Goal: Task Accomplishment & Management: Complete application form

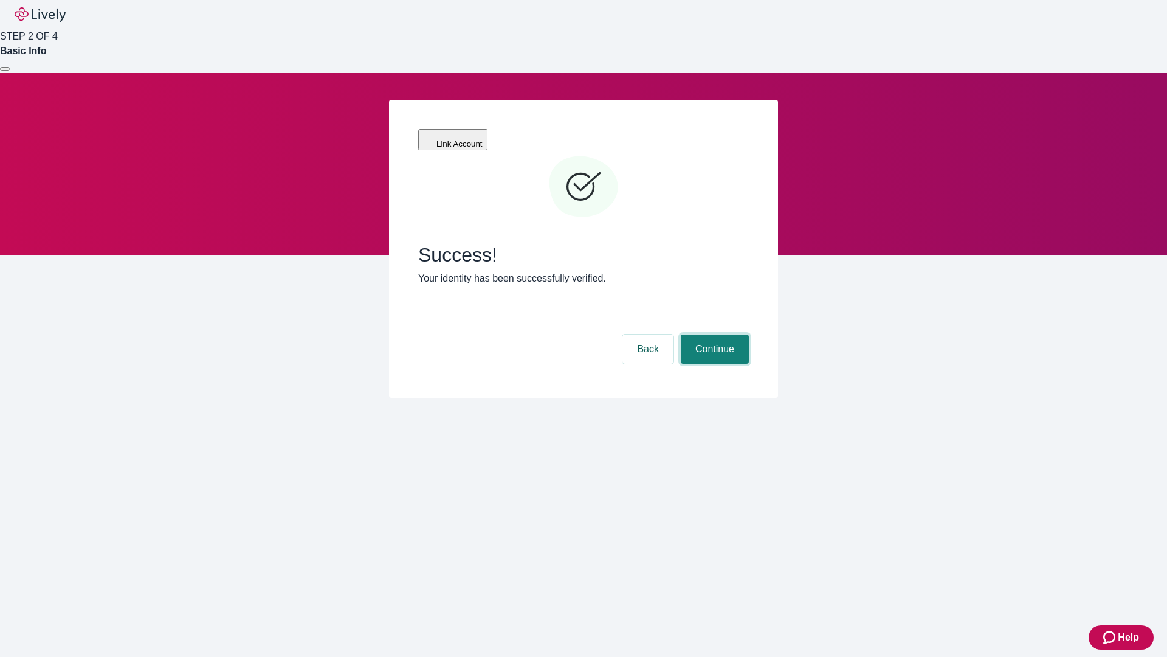
click at [713, 334] on button "Continue" at bounding box center [715, 348] width 68 height 29
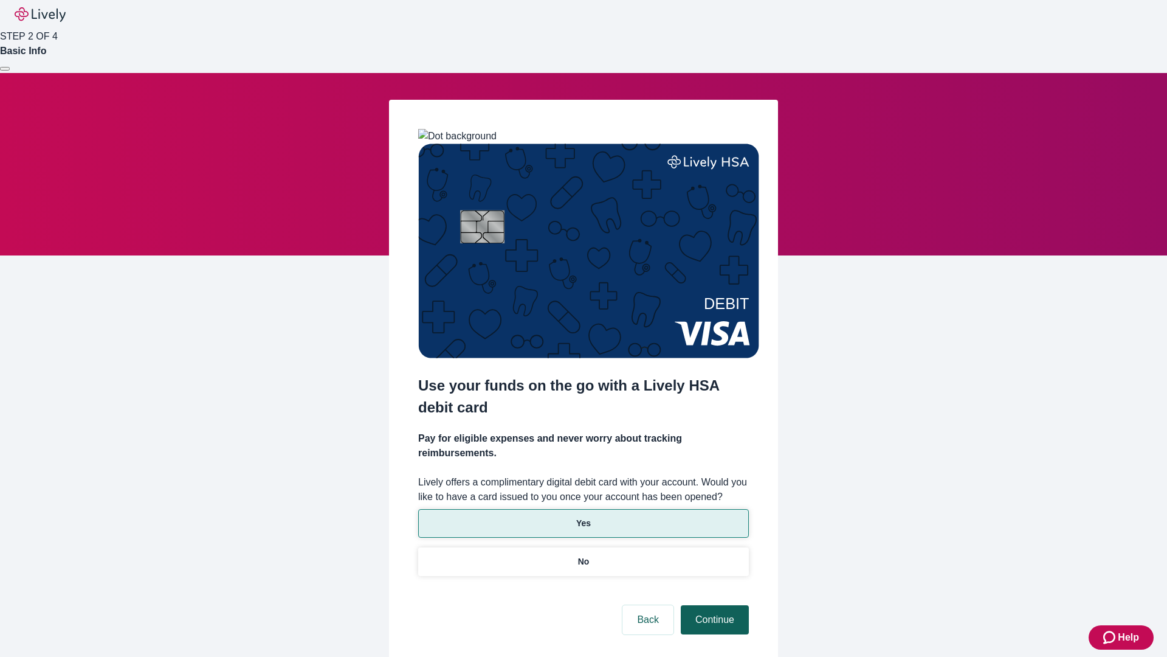
click at [583, 517] on p "Yes" at bounding box center [583, 523] width 15 height 13
click at [713, 605] on button "Continue" at bounding box center [715, 619] width 68 height 29
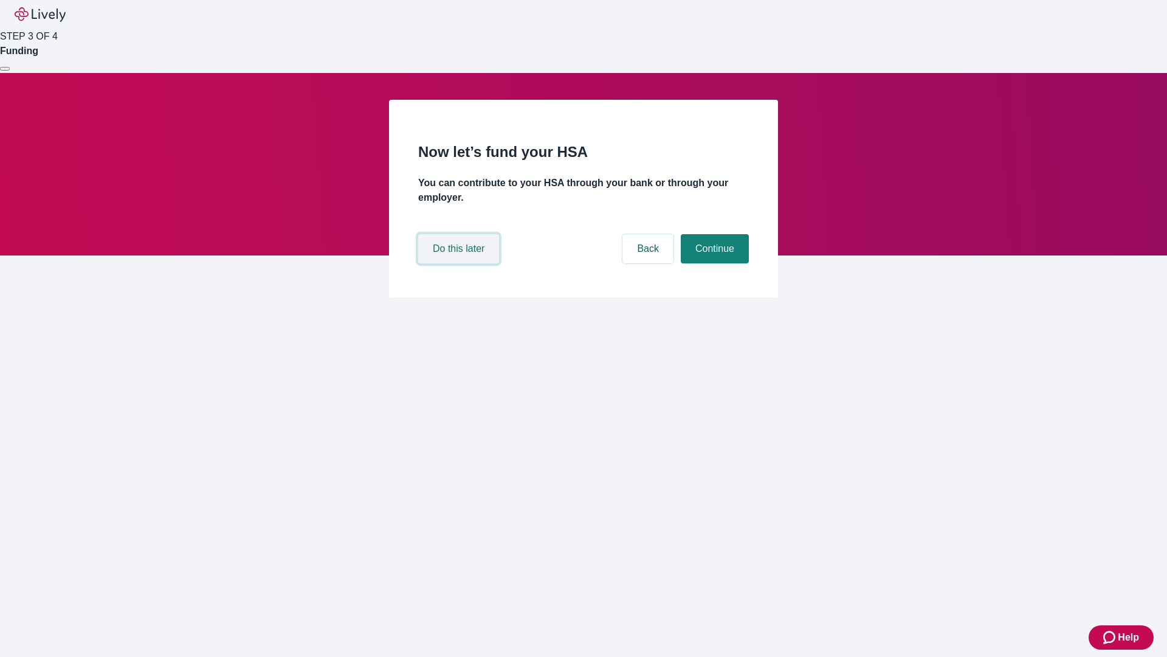
click at [460, 263] on button "Do this later" at bounding box center [458, 248] width 81 height 29
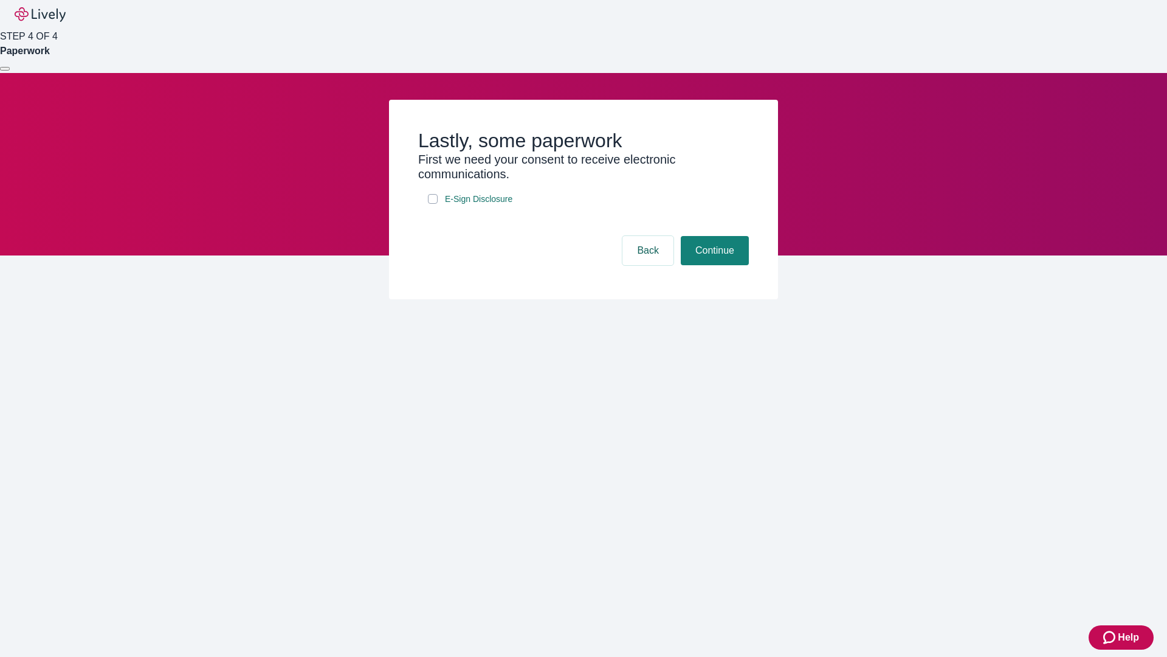
click at [433, 204] on input "E-Sign Disclosure" at bounding box center [433, 199] width 10 height 10
checkbox input "true"
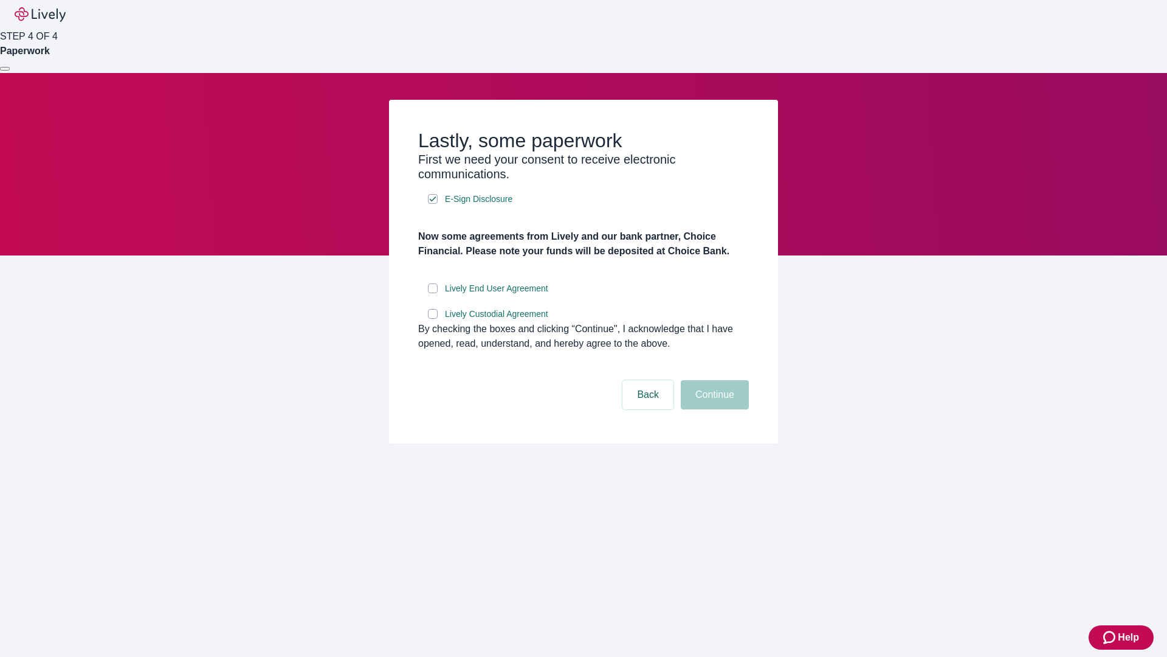
click at [433, 293] on input "Lively End User Agreement" at bounding box center [433, 288] width 10 height 10
checkbox input "true"
click at [433, 319] on input "Lively Custodial Agreement" at bounding box center [433, 314] width 10 height 10
checkbox input "true"
click at [713, 409] on button "Continue" at bounding box center [715, 394] width 68 height 29
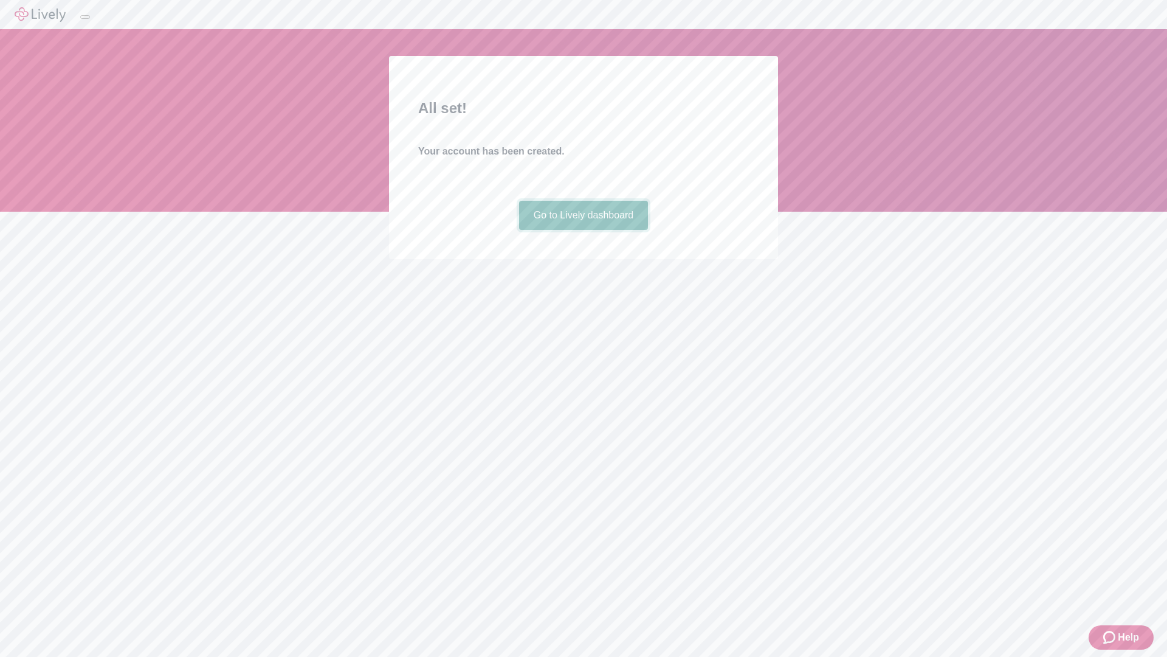
click at [583, 230] on link "Go to Lively dashboard" at bounding box center [583, 215] width 129 height 29
